Goal: Transaction & Acquisition: Purchase product/service

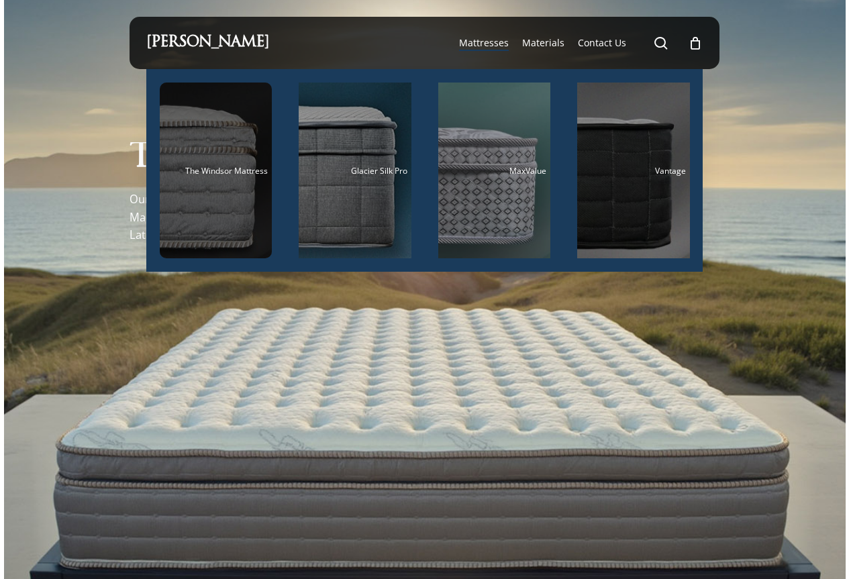
click at [194, 167] on span "The Windsor Mattress" at bounding box center [226, 170] width 83 height 11
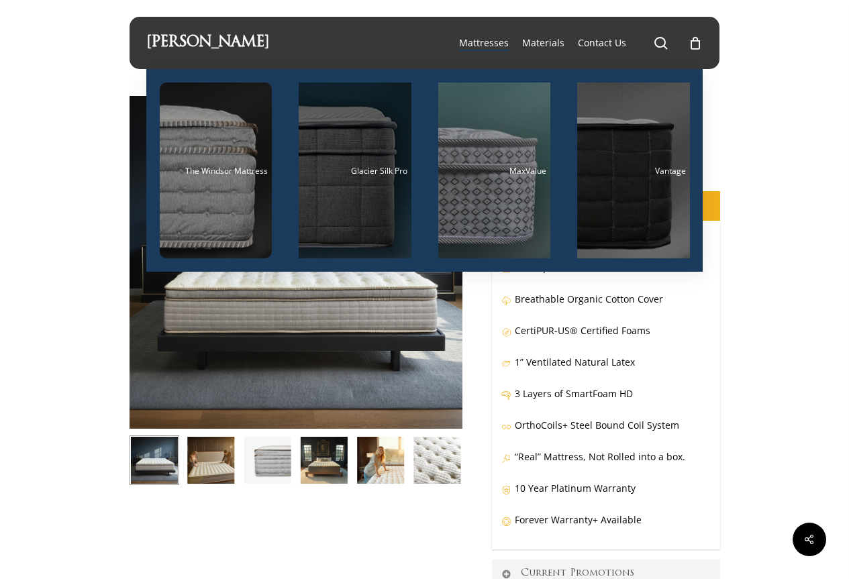
click at [351, 177] on div "Main Menu" at bounding box center [355, 171] width 113 height 176
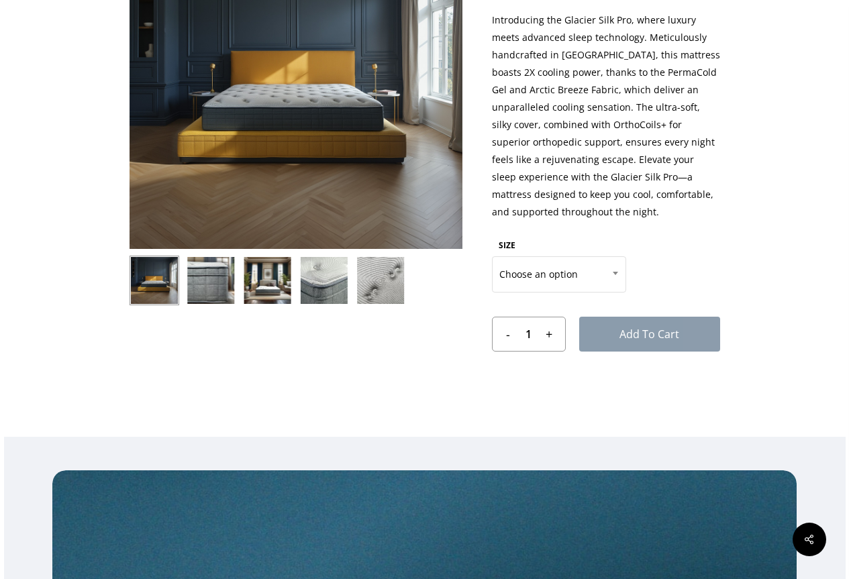
scroll to position [268, 0]
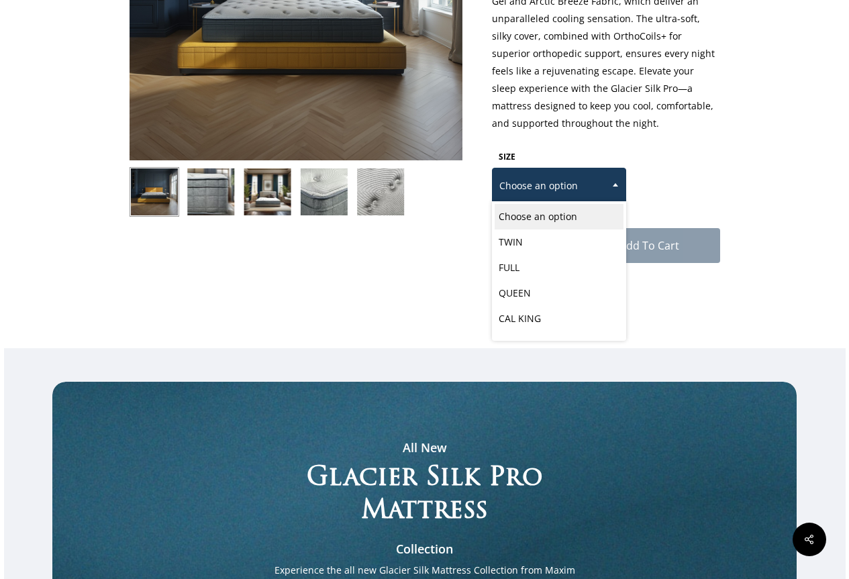
click at [615, 185] on b at bounding box center [615, 184] width 5 height 3
select select "CAL KING"
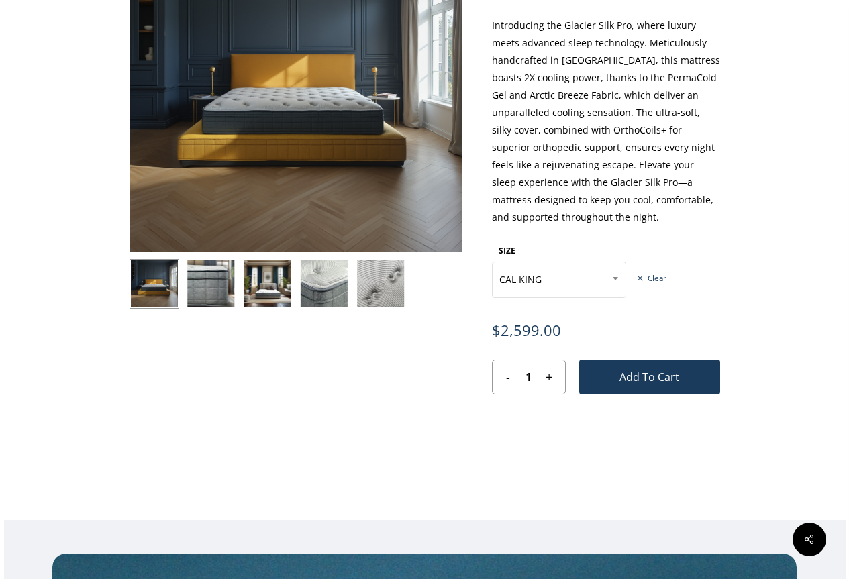
scroll to position [0, 0]
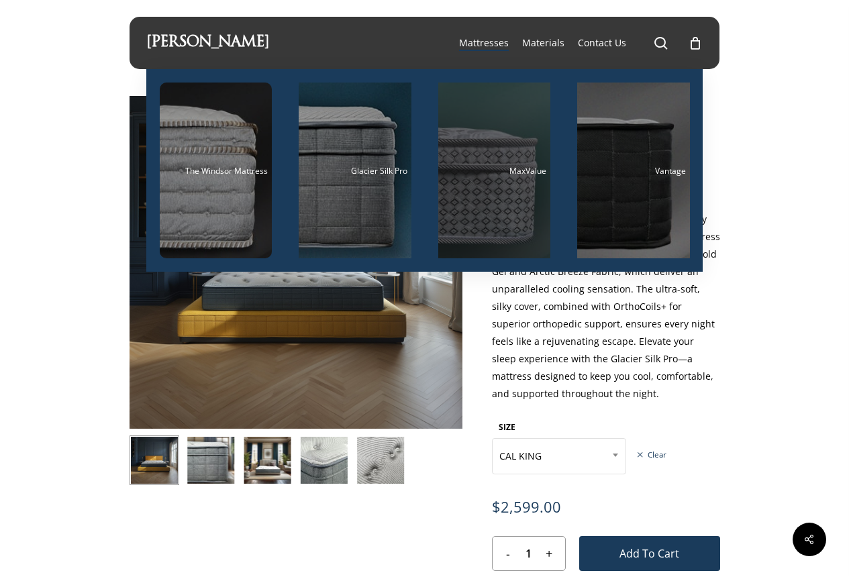
click at [497, 193] on div "Main Menu" at bounding box center [494, 171] width 113 height 176
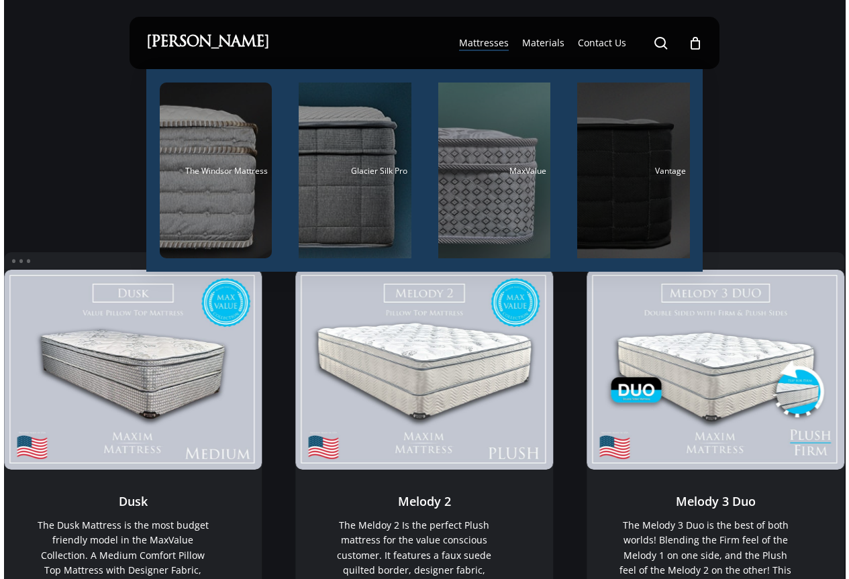
click at [644, 202] on div "Main Menu" at bounding box center [633, 171] width 113 height 176
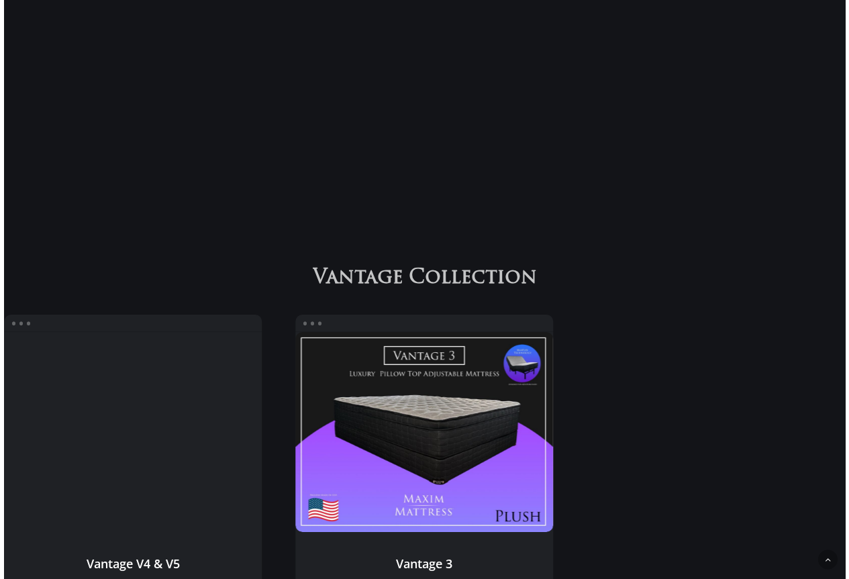
scroll to position [722, 0]
